Goal: Transaction & Acquisition: Purchase product/service

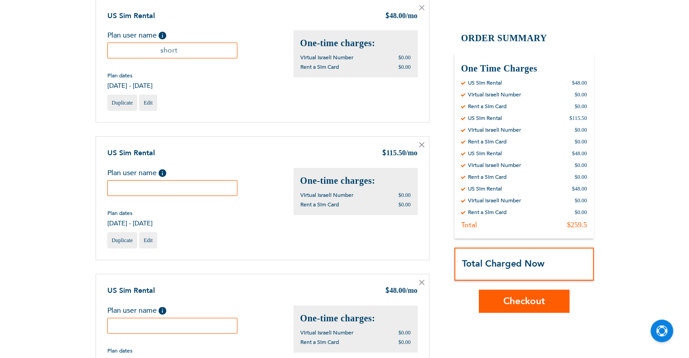
scroll to position [136, 0]
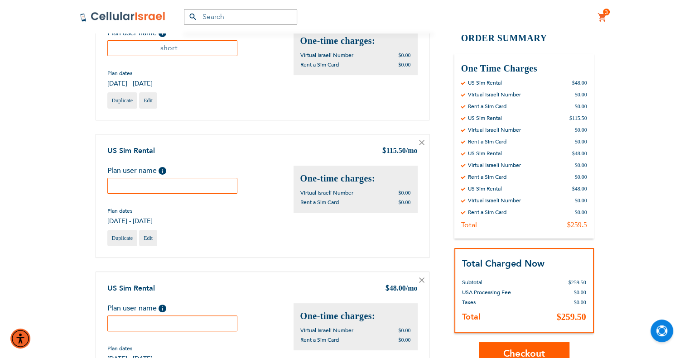
click at [171, 182] on input "text" at bounding box center [172, 186] width 130 height 16
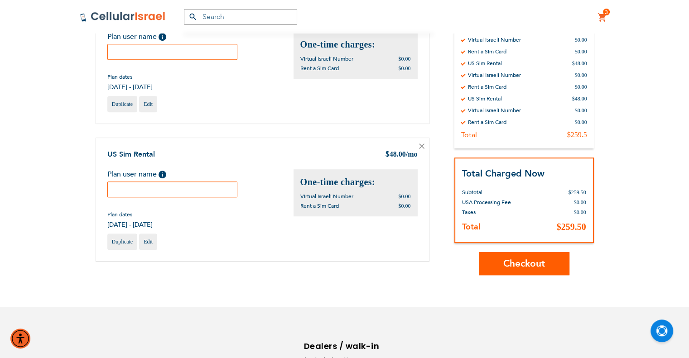
scroll to position [317, 0]
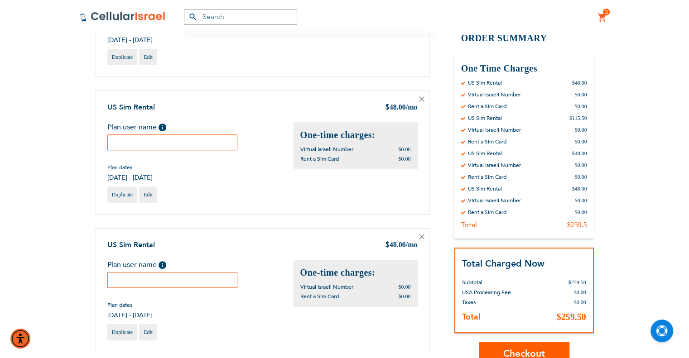
type input "wife"
click at [193, 148] on input "text" at bounding box center [172, 143] width 130 height 16
type input "daughter"
click at [224, 272] on input "text" at bounding box center [172, 280] width 130 height 16
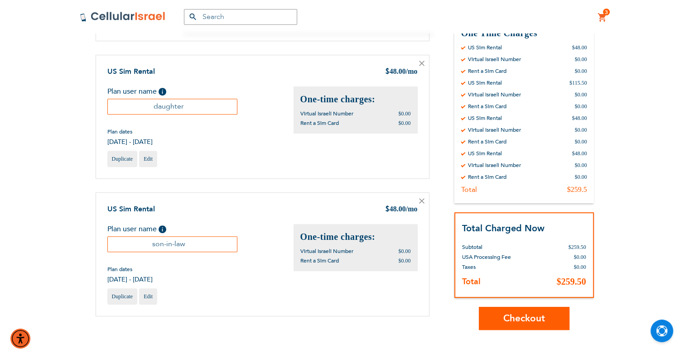
scroll to position [408, 0]
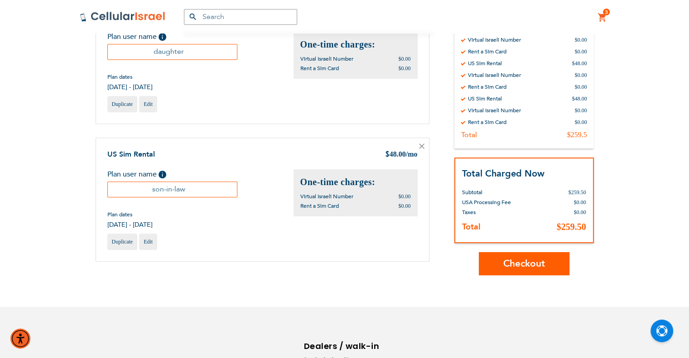
type input "son-in-law"
click at [538, 262] on span "Checkout" at bounding box center [524, 263] width 42 height 13
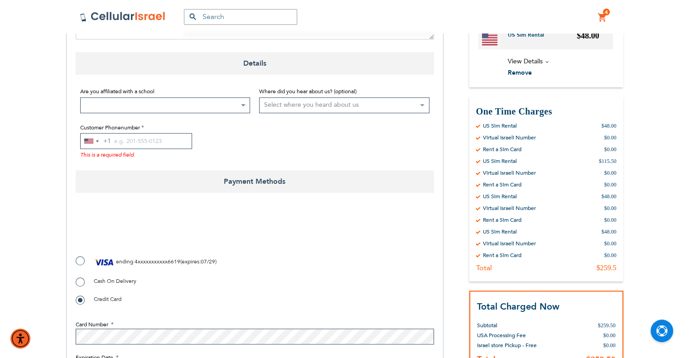
scroll to position [725, 0]
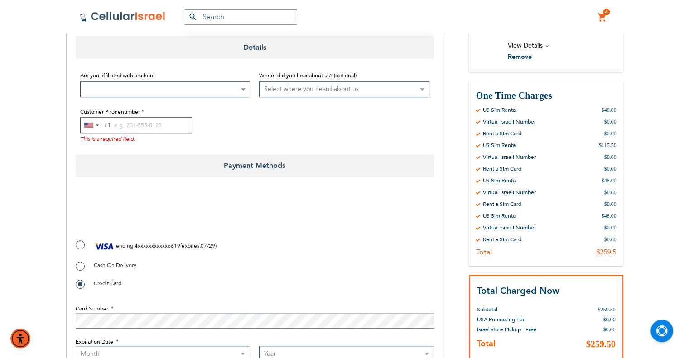
checkbox input "true"
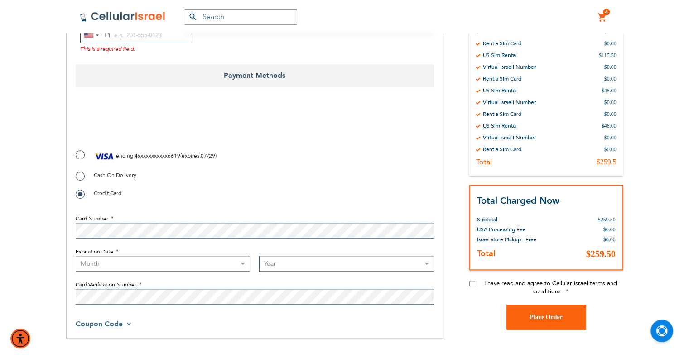
scroll to position [815, 0]
click at [81, 154] on label "ending 4xxxxxxxxxxx6619 ( expires : 07/29 )" at bounding box center [146, 156] width 141 height 14
radio input "true"
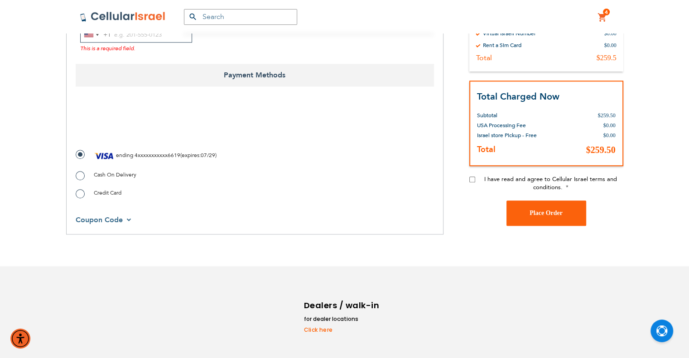
click at [470, 180] on input "I have read and agree to Cellular Israel terms and conditions." at bounding box center [472, 179] width 6 height 6
checkbox input "true"
click at [537, 212] on span "Place Order" at bounding box center [545, 213] width 33 height 7
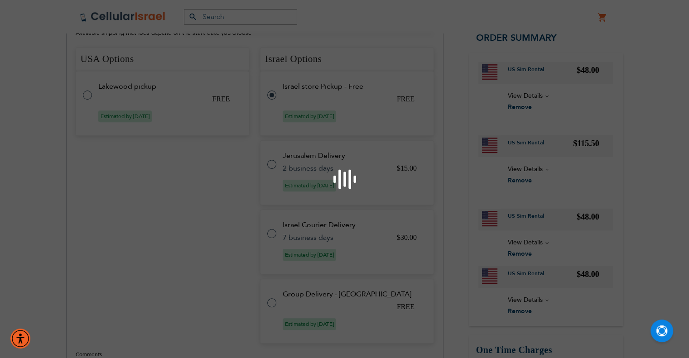
scroll to position [317, 0]
